Goal: Find specific page/section: Find specific page/section

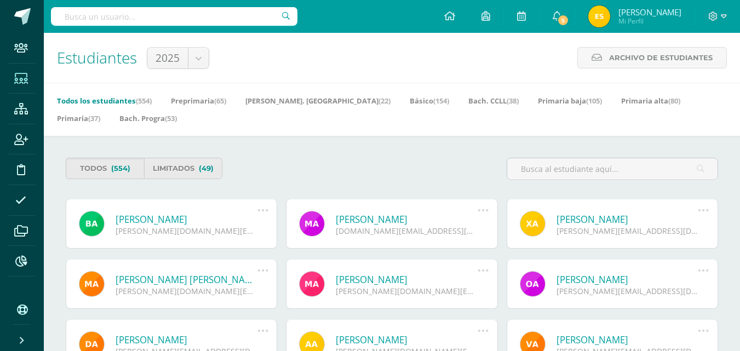
click at [254, 282] on link "[PERSON_NAME] [PERSON_NAME]" at bounding box center [187, 279] width 142 height 13
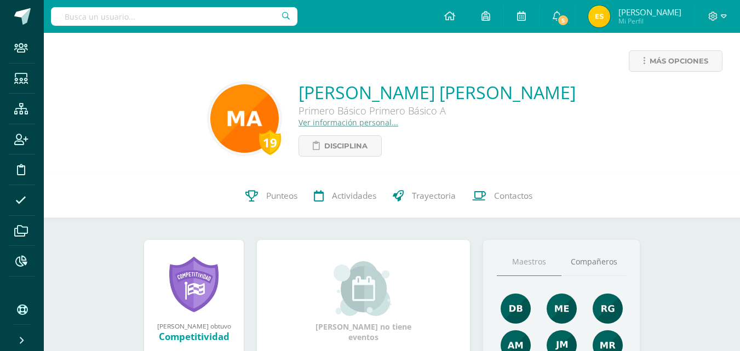
click at [86, 10] on input "text" at bounding box center [174, 16] width 247 height 19
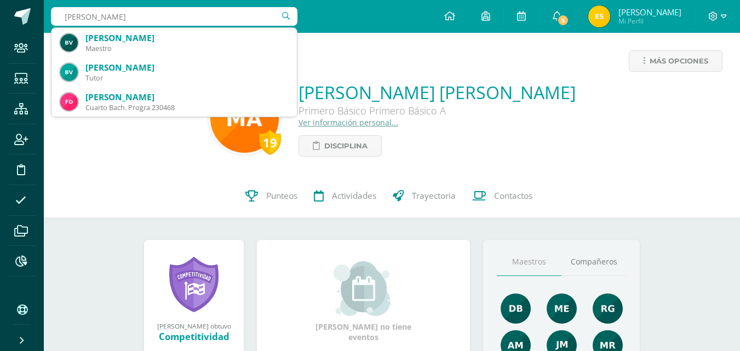
type input "[PERSON_NAME]"
click at [160, 20] on input "[PERSON_NAME]" at bounding box center [174, 16] width 247 height 19
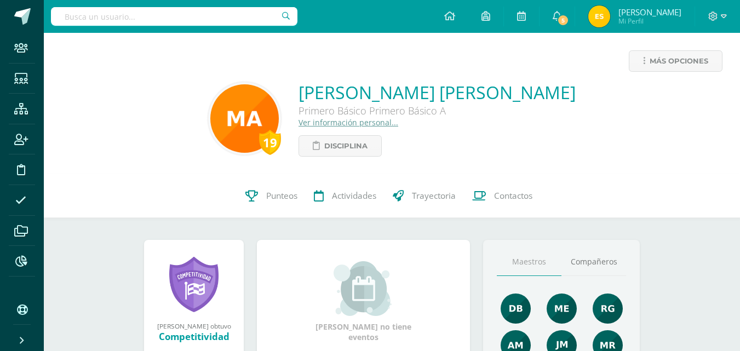
click at [150, 33] on div "Más opciones 19 [PERSON_NAME] [PERSON_NAME] Primero Básico Primero Básico A Ver…" at bounding box center [392, 103] width 696 height 141
